Goal: Find specific page/section: Find specific page/section

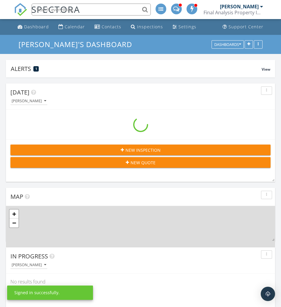
scroll to position [1088, 290]
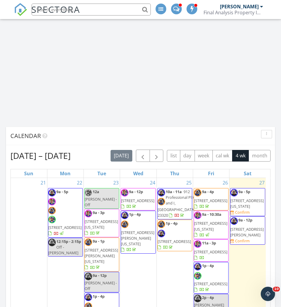
scroll to position [358, 0]
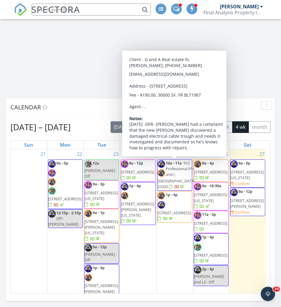
click at [181, 173] on span "10a - 11a 912 Professional Pl H and I, Chesapeake 23320" at bounding box center [177, 175] width 38 height 30
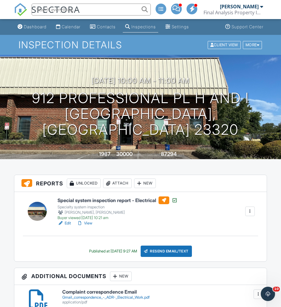
click at [24, 12] on img at bounding box center [20, 9] width 13 height 13
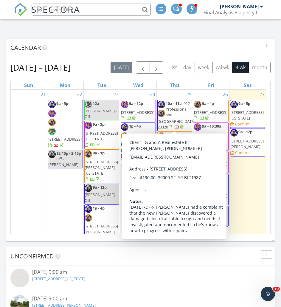
click at [174, 120] on span "912 Professional Pl H and I, Chesapeake 23320" at bounding box center [177, 115] width 38 height 29
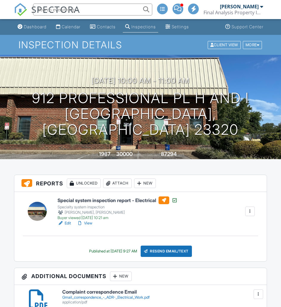
click at [90, 224] on link "View" at bounding box center [84, 223] width 15 height 6
drag, startPoint x: 235, startPoint y: 173, endPoint x: 234, endPoint y: 175, distance: 3.2
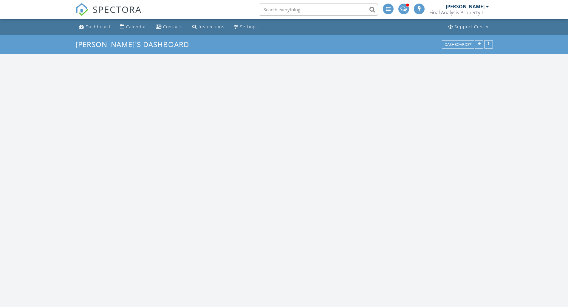
scroll to position [462, 577]
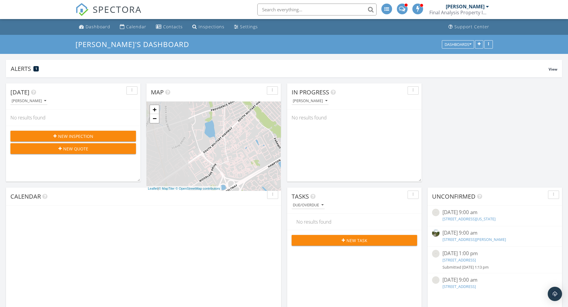
click at [403, 9] on span at bounding box center [402, 8] width 6 height 5
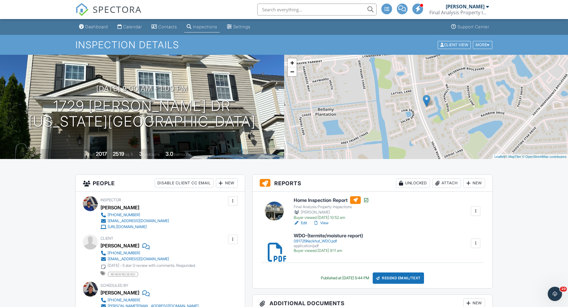
click at [401, 9] on span at bounding box center [401, 8] width 7 height 0
